Goal: Task Accomplishment & Management: Use online tool/utility

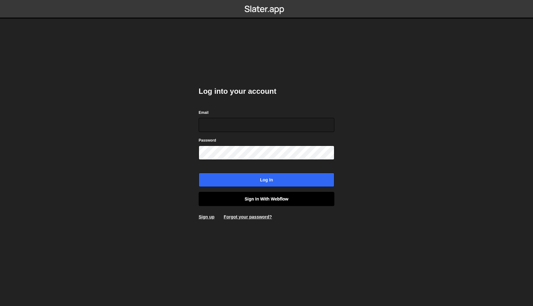
click at [252, 195] on link "Sign in with Webflow" at bounding box center [267, 199] width 136 height 14
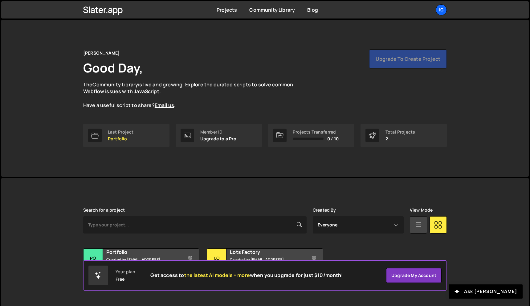
scroll to position [11, 0]
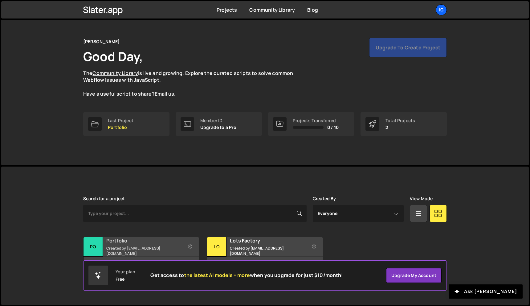
click at [120, 255] on div "Portfolio Created by [EMAIL_ADDRESS][DOMAIN_NAME]" at bounding box center [142, 246] width 116 height 19
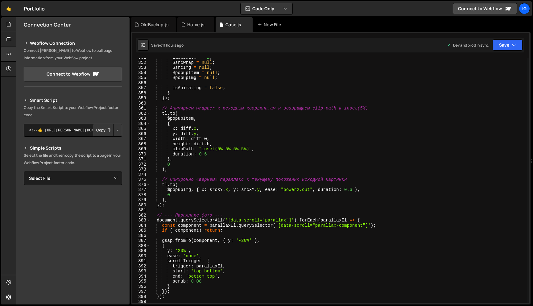
scroll to position [1914, 0]
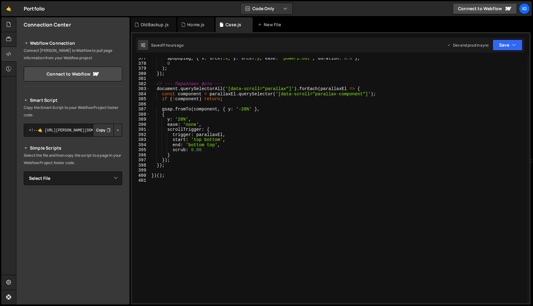
click at [159, 180] on div "$popupImg , { x : srcXY . x , y : srcXY . y , ease : "power2.out" , duration : …" at bounding box center [338, 183] width 376 height 255
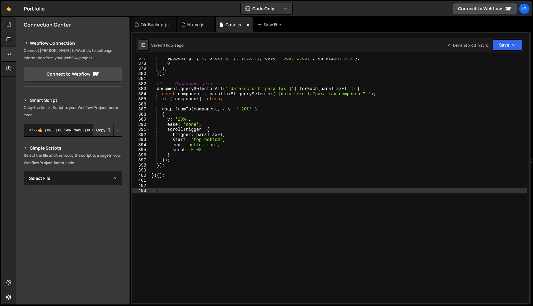
scroll to position [0, 0]
type textarea "////"
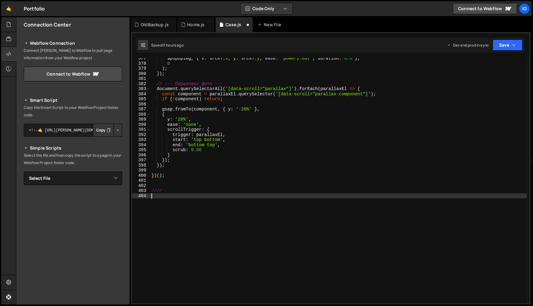
paste textarea "});"
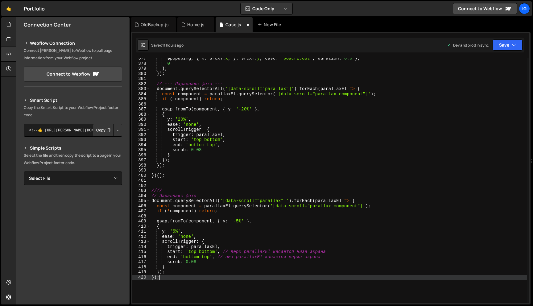
click at [237, 221] on div "$popupImg , { x : srcXY . x , y : srcXY . y , ease : "power2.out" , duration : …" at bounding box center [338, 183] width 376 height 255
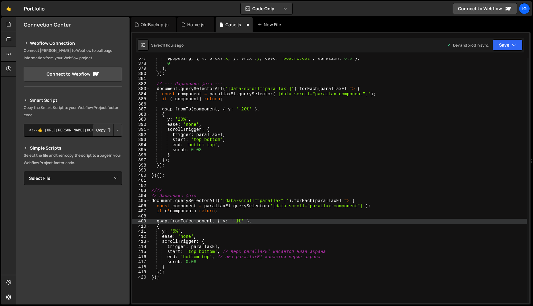
scroll to position [0, 6]
click at [175, 231] on div "$popupImg , { x : srcXY . x , y : srcXY . y , ease : "power2.out" , duration : …" at bounding box center [338, 183] width 376 height 255
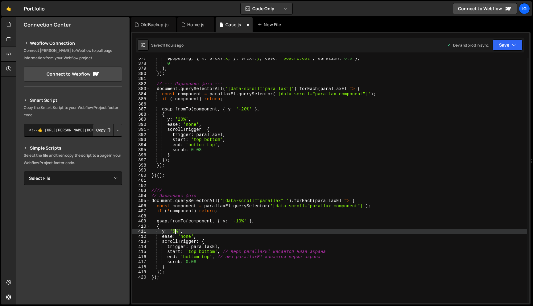
scroll to position [0, 2]
click at [271, 206] on div "$popupImg , { x : srcXY . x , y : srcXY . y , ease : "power2.out" , duration : …" at bounding box center [338, 183] width 376 height 255
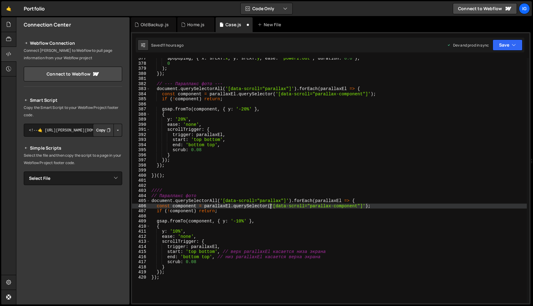
click at [280, 199] on div "$popupImg , { x : srcXY . x , y : srcXY . y , ease : "power2.out" , duration : …" at bounding box center [338, 183] width 376 height 255
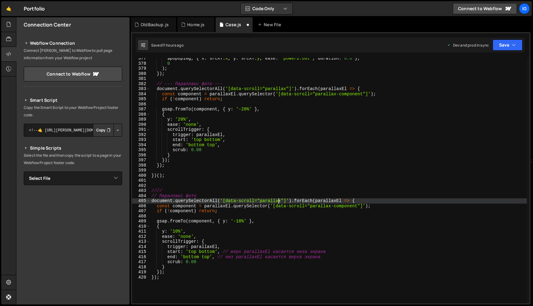
click at [280, 201] on div "$popupImg , { x : srcXY . x , y : srcXY . y , ease : "power2.out" , duration : …" at bounding box center [338, 183] width 376 height 255
drag, startPoint x: 294, startPoint y: 200, endPoint x: 260, endPoint y: 200, distance: 33.6
click at [260, 200] on div "$popupImg , { x : srcXY . x , y : srcXY . y , ease : "power2.out" , duration : …" at bounding box center [338, 183] width 376 height 255
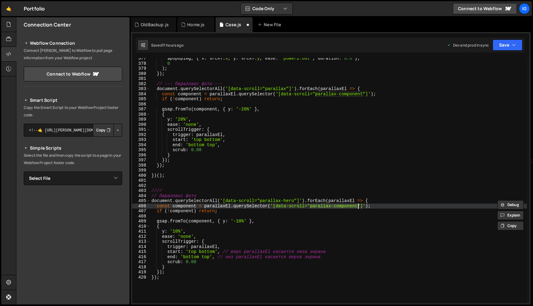
drag, startPoint x: 311, startPoint y: 206, endPoint x: 357, endPoint y: 207, distance: 45.6
click at [357, 207] on div "$popupImg , { x : srcXY . x , y : srcXY . y , ease : "power2.out" , duration : …" at bounding box center [338, 183] width 376 height 255
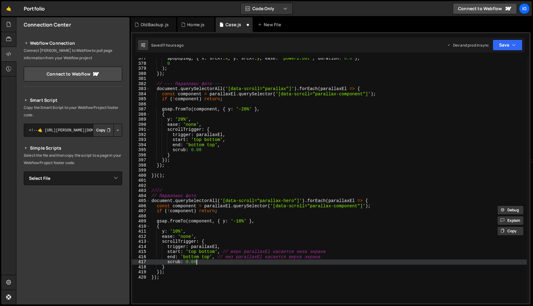
click at [198, 263] on div "$popupImg , { x : srcXY . x , y : srcXY . y , ease : "power2.out" , duration : …" at bounding box center [338, 183] width 376 height 255
click at [504, 48] on button "Save" at bounding box center [507, 44] width 30 height 11
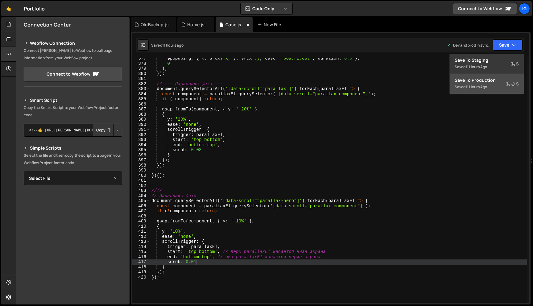
click at [484, 91] on button "Save to Production S Saved 11 hours ago" at bounding box center [486, 84] width 74 height 20
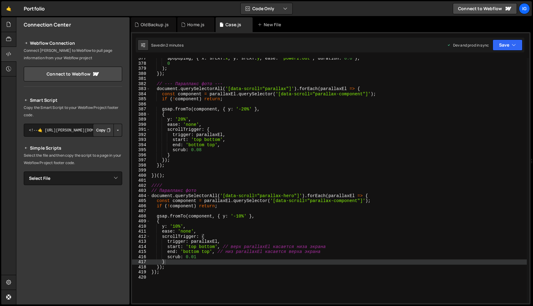
click at [238, 218] on div "$popupImg , { x : srcXY . x , y : srcXY . y , ease : "power2.out" , duration : …" at bounding box center [338, 183] width 376 height 255
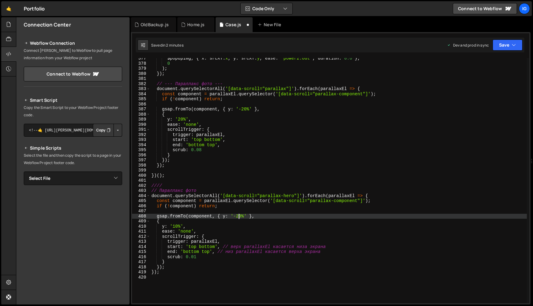
scroll to position [0, 6]
click at [175, 224] on div "$popupImg , { x : srcXY . x , y : srcXY . y , ease : "power2.out" , duration : …" at bounding box center [338, 183] width 376 height 255
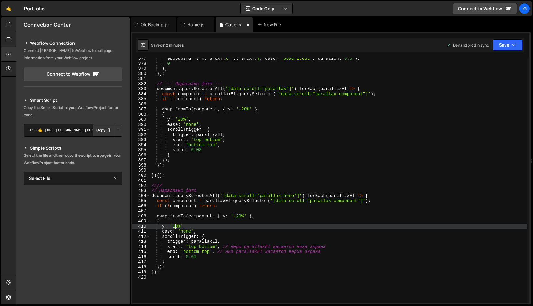
scroll to position [0, 2]
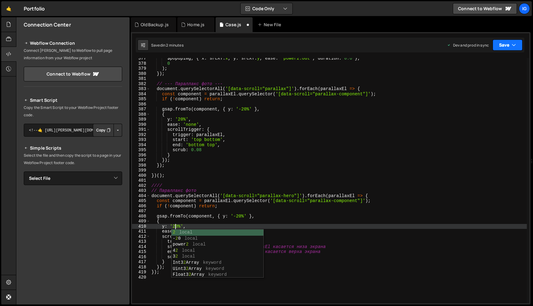
click at [515, 44] on icon "button" at bounding box center [513, 45] width 4 height 6
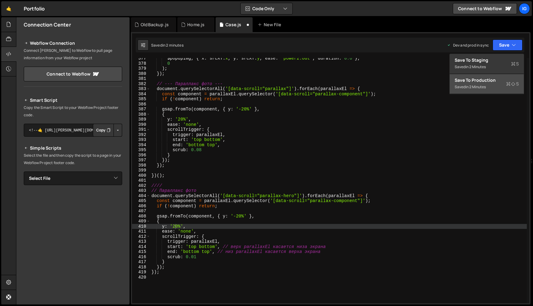
click at [487, 75] on button "Save to Production S Saved in 2 minutes" at bounding box center [486, 84] width 74 height 20
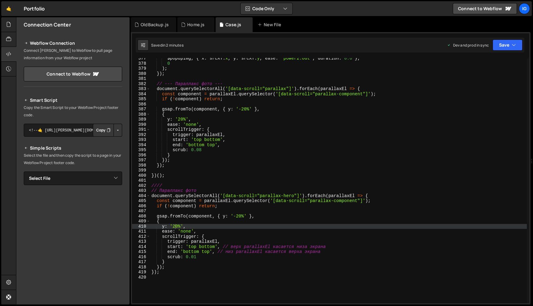
click at [175, 228] on div "$popupImg , { x : srcXY . x , y : srcXY . y , ease : "power2.out" , duration : …" at bounding box center [338, 183] width 376 height 255
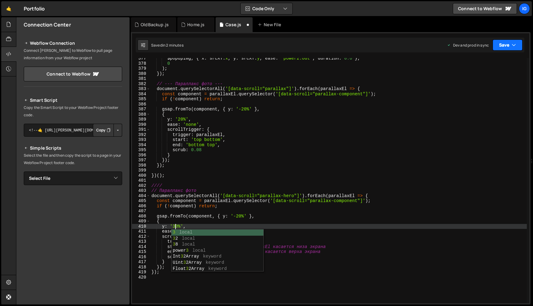
click at [499, 43] on button "Save" at bounding box center [507, 44] width 30 height 11
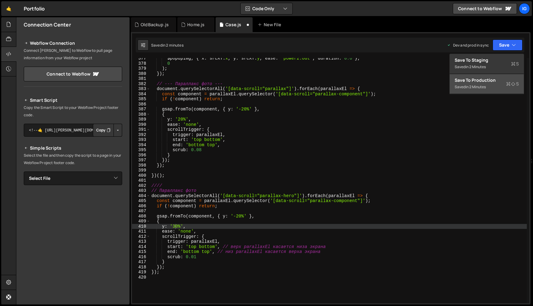
click at [484, 79] on div "Save to Production S" at bounding box center [486, 80] width 64 height 6
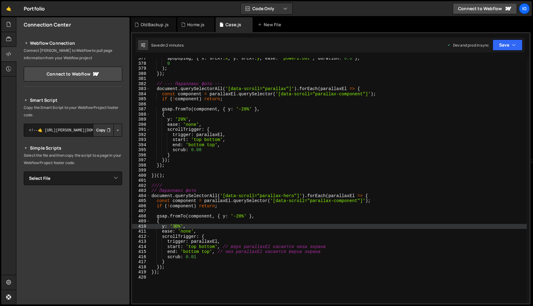
click at [174, 223] on div "$popupImg , { x : srcXY . x , y : srcXY . y , ease : "power2.out" , duration : …" at bounding box center [338, 183] width 376 height 255
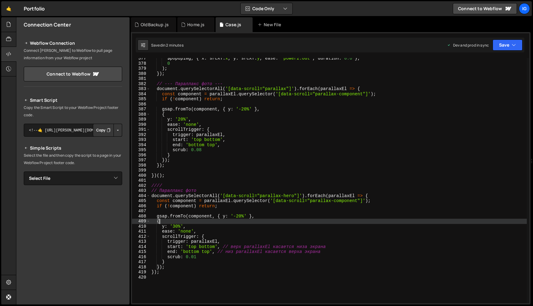
scroll to position [0, 0]
click at [176, 227] on div "$popupImg , { x : srcXY . x , y : srcXY . y , ease : "power2.out" , duration : …" at bounding box center [338, 183] width 376 height 255
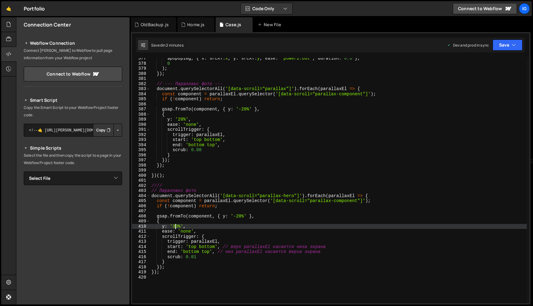
click at [240, 216] on div "$popupImg , { x : srcXY . x , y : srcXY . y , ease : "power2.out" , duration : …" at bounding box center [338, 183] width 376 height 255
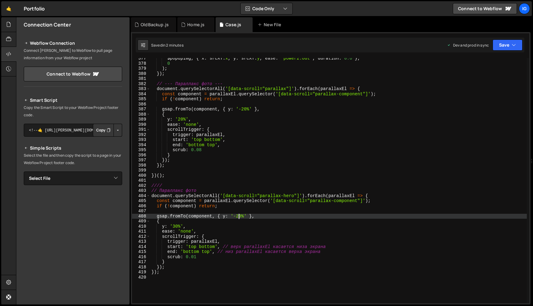
scroll to position [0, 6]
click at [500, 43] on button "Save" at bounding box center [507, 44] width 30 height 11
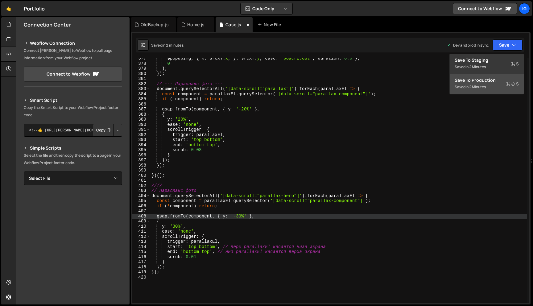
click at [480, 80] on div "Save to Production S" at bounding box center [486, 80] width 64 height 6
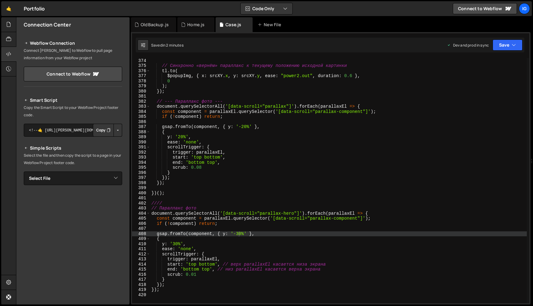
scroll to position [1897, 0]
click at [245, 128] on div ") ; // Синхронно «вернём» параллакс к текущему положению исходной картинки tl .…" at bounding box center [338, 180] width 376 height 255
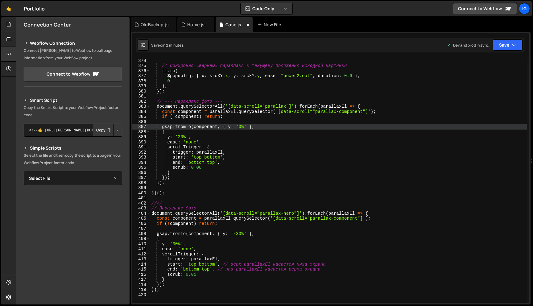
click at [180, 136] on div ") ; // Синхронно «вернём» параллакс к текущему положению исходной картинки tl .…" at bounding box center [338, 180] width 376 height 255
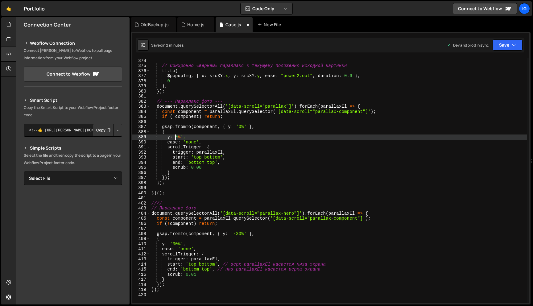
scroll to position [0, 2]
click at [498, 49] on button "Save" at bounding box center [507, 44] width 30 height 11
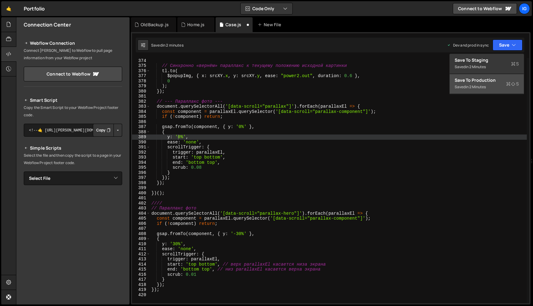
click at [483, 78] on div "Save to Production S" at bounding box center [486, 80] width 64 height 6
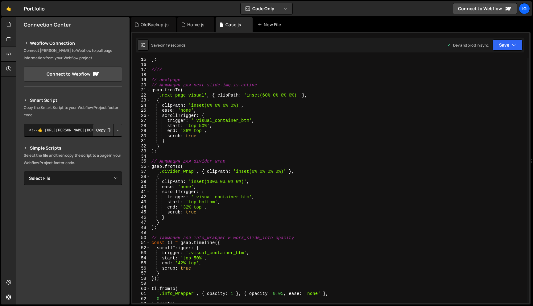
scroll to position [78, 0]
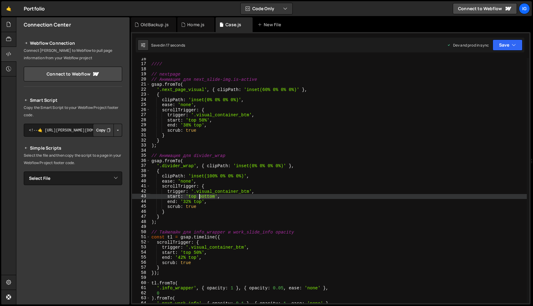
drag, startPoint x: 215, startPoint y: 197, endPoint x: 199, endPoint y: 195, distance: 16.4
click at [199, 195] on div "//// // nextpage // Анимация для next_slide-img.is-active gsap . fromTo ( '.nex…" at bounding box center [338, 183] width 376 height 255
type textarea "start: 'top 88%',"
click at [515, 48] on button "Save" at bounding box center [507, 44] width 30 height 11
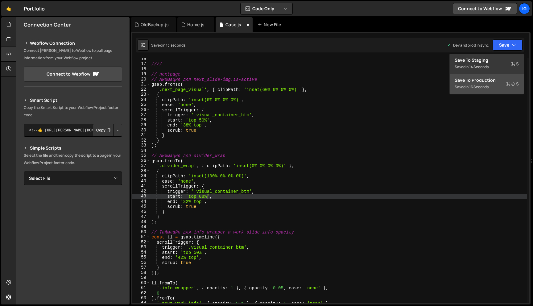
click at [498, 85] on div "Saved in 16 seconds" at bounding box center [486, 86] width 64 height 7
